Goal: Task Accomplishment & Management: Use online tool/utility

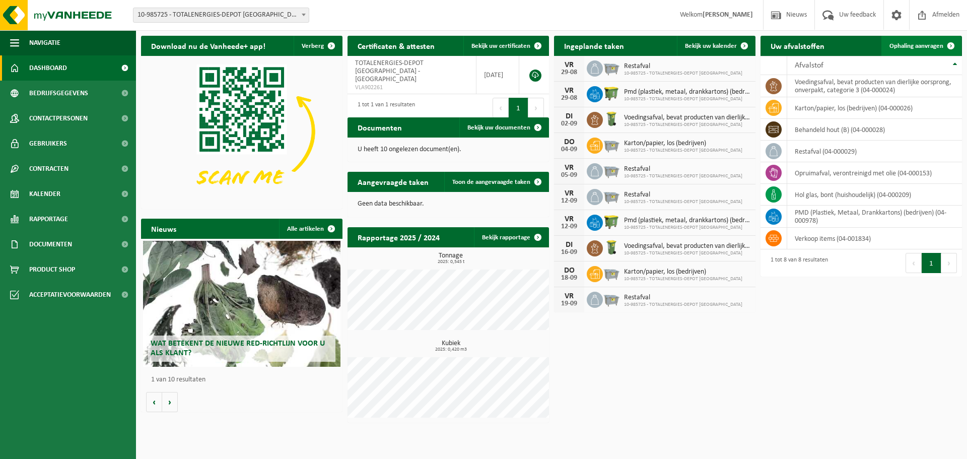
click at [931, 44] on span "Ophaling aanvragen" at bounding box center [916, 46] width 54 height 7
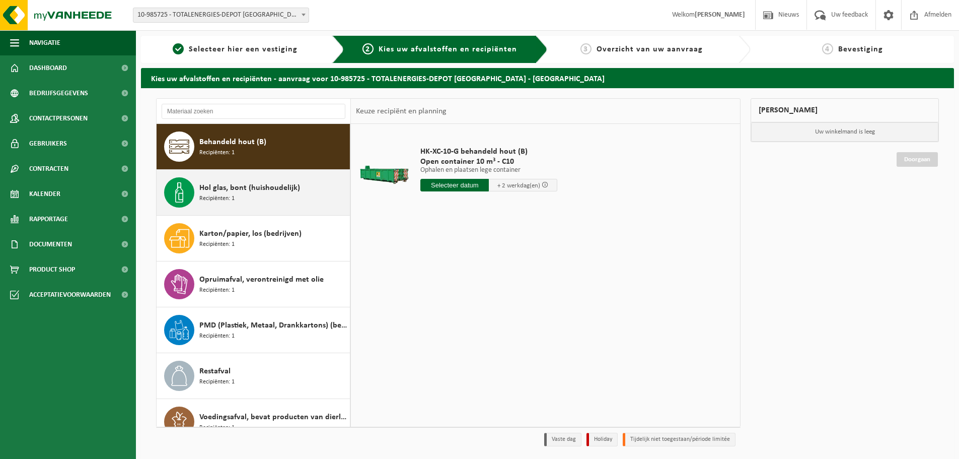
click at [252, 193] on span "Hol glas, bont (huishoudelijk)" at bounding box center [249, 188] width 101 height 12
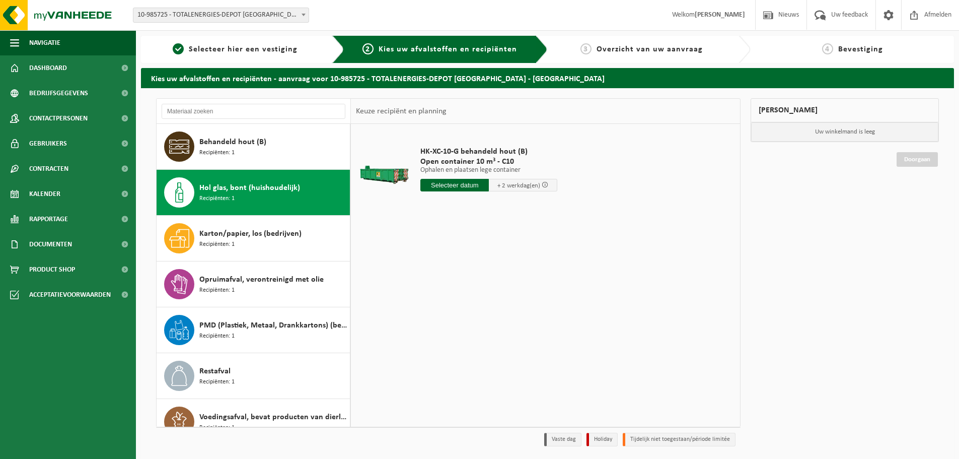
scroll to position [18, 0]
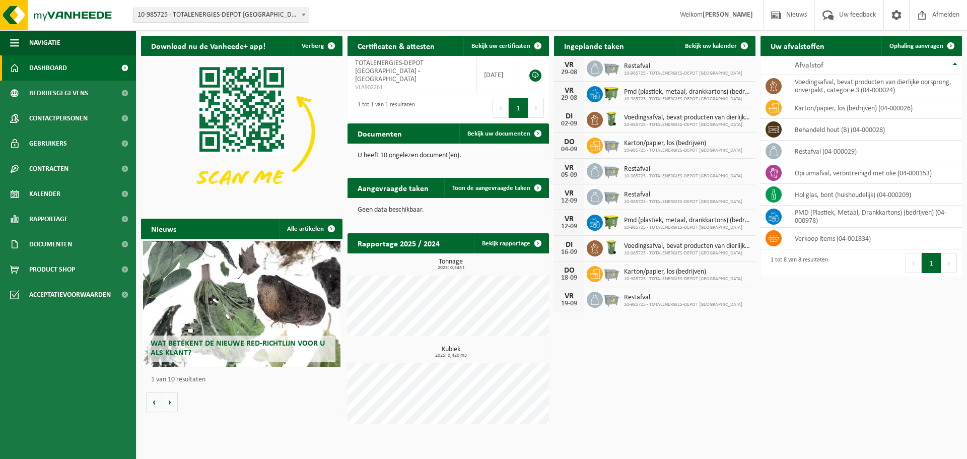
click at [257, 19] on span "10-985725 - TOTALENERGIES-DEPOT [GEOGRAPHIC_DATA] - [GEOGRAPHIC_DATA]" at bounding box center [220, 15] width 175 height 14
click at [920, 46] on span "Ophaling aanvragen" at bounding box center [916, 46] width 54 height 7
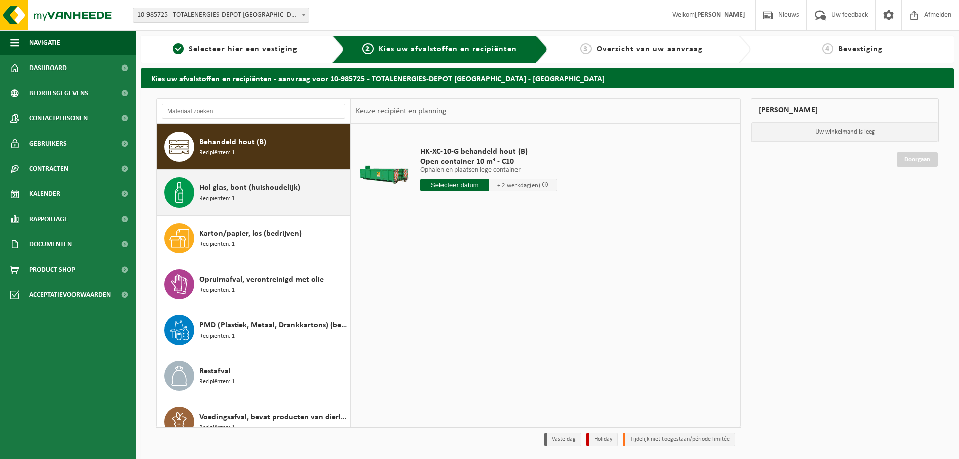
click at [292, 203] on div "Hol glas, bont (huishoudelijk) Recipiënten: 1" at bounding box center [273, 192] width 148 height 30
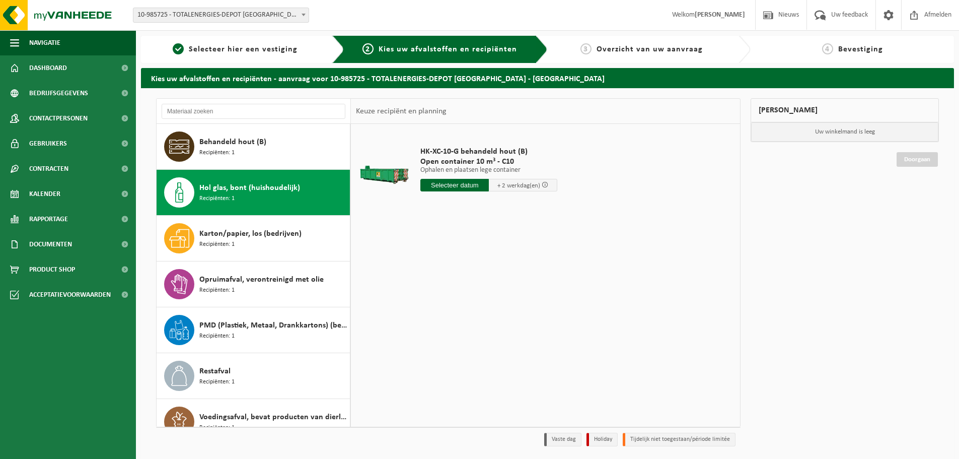
scroll to position [18, 0]
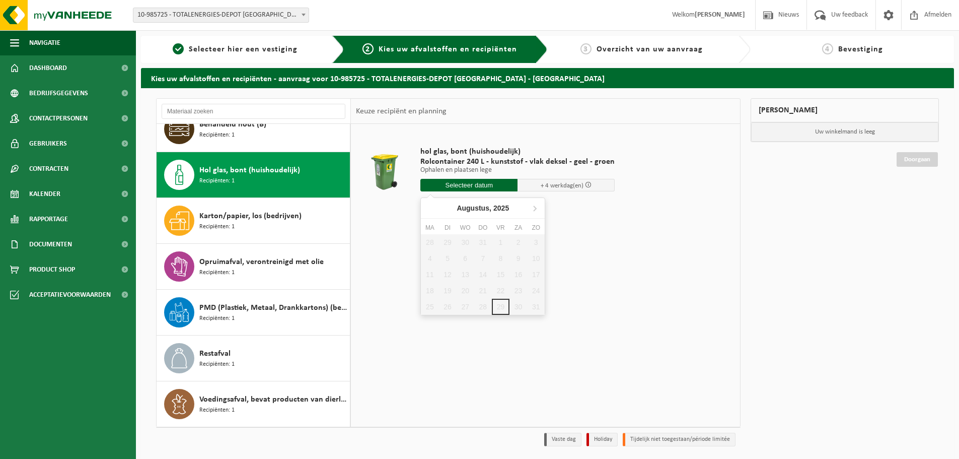
click at [475, 186] on input "text" at bounding box center [469, 185] width 97 height 13
click at [538, 209] on icon at bounding box center [535, 208] width 16 height 16
click at [448, 244] on div "2" at bounding box center [448, 242] width 18 height 16
type input "Van 2025-09-02"
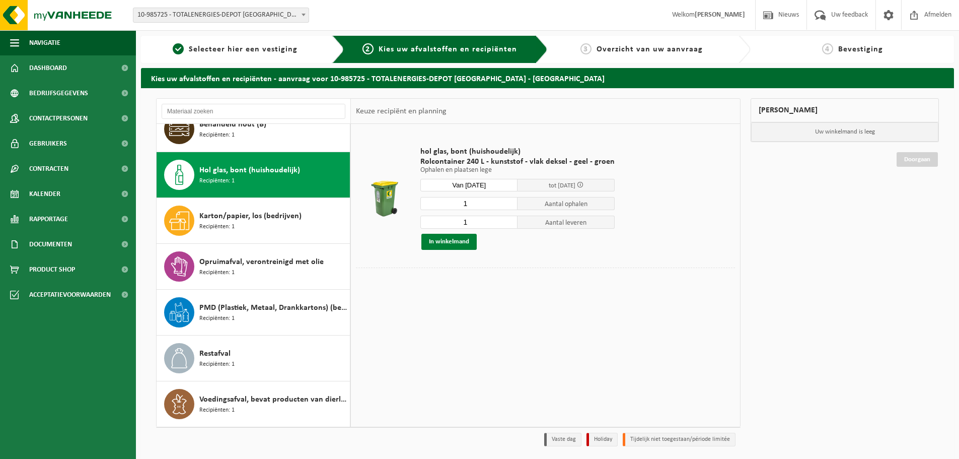
click at [459, 243] on button "In winkelmand" at bounding box center [449, 242] width 55 height 16
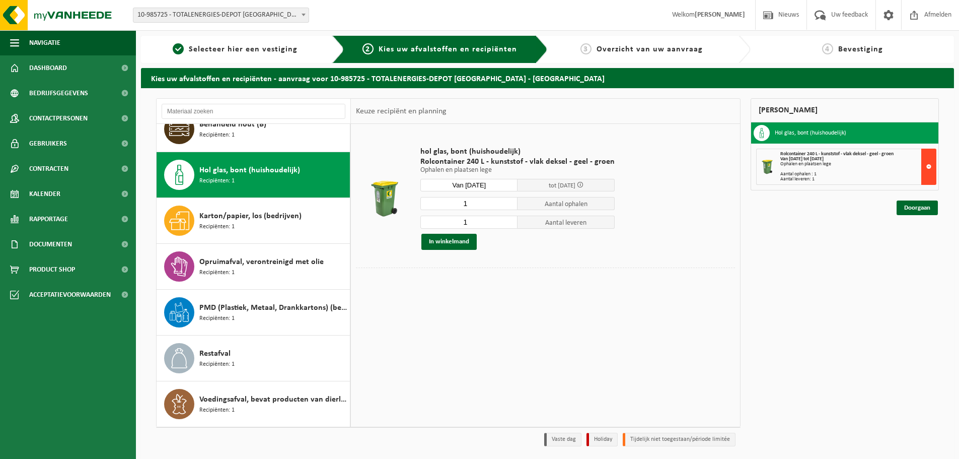
click at [928, 160] on button at bounding box center [929, 167] width 15 height 36
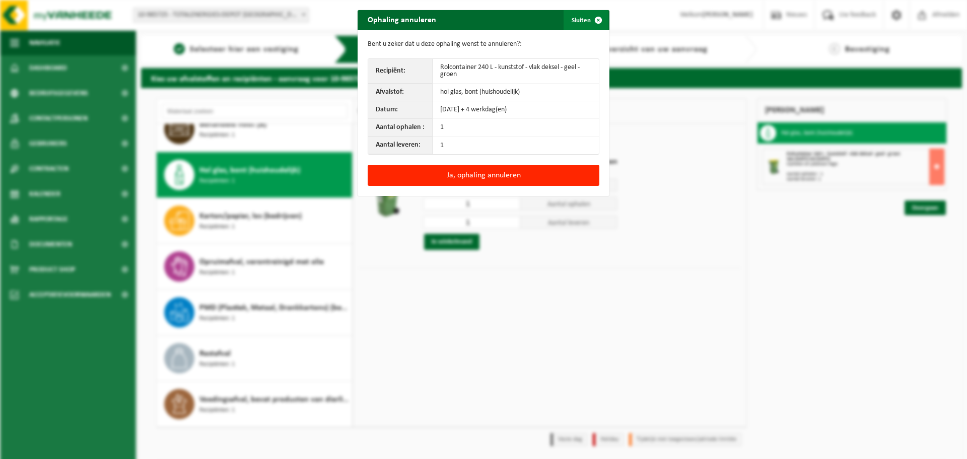
click at [591, 20] on span "button" at bounding box center [598, 20] width 20 height 20
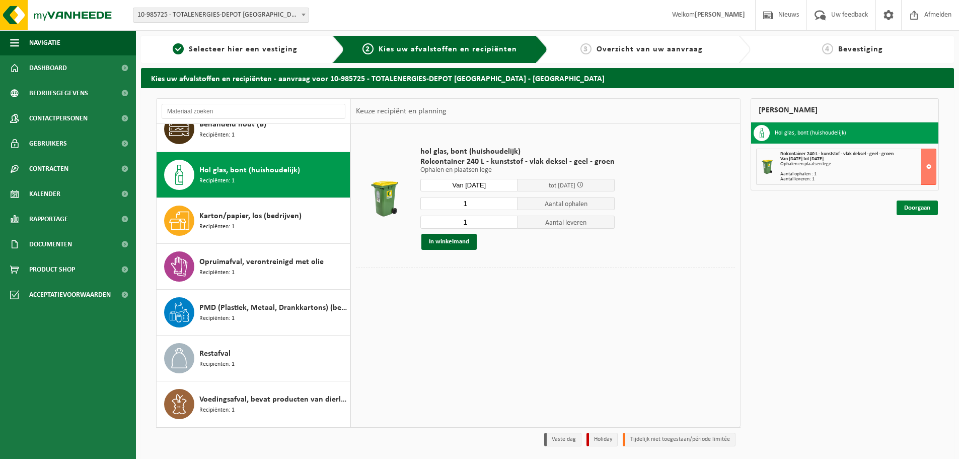
click at [913, 210] on link "Doorgaan" at bounding box center [917, 207] width 41 height 15
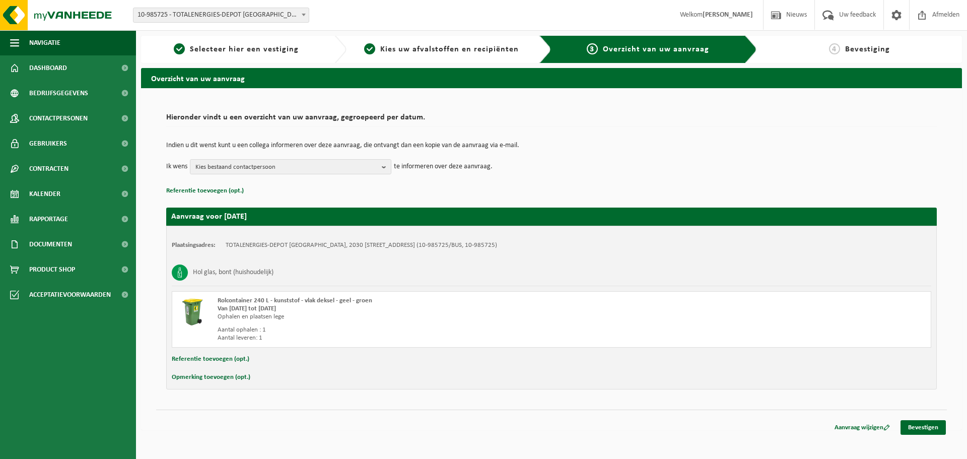
click at [211, 373] on button "Opmerking toevoegen (opt.)" at bounding box center [211, 377] width 79 height 13
click at [252, 384] on input "text" at bounding box center [571, 378] width 700 height 15
type input "Werkdagen Tussen 6u en 18u"
click at [928, 430] on link "Bevestigen" at bounding box center [923, 429] width 45 height 15
